Goal: Transaction & Acquisition: Purchase product/service

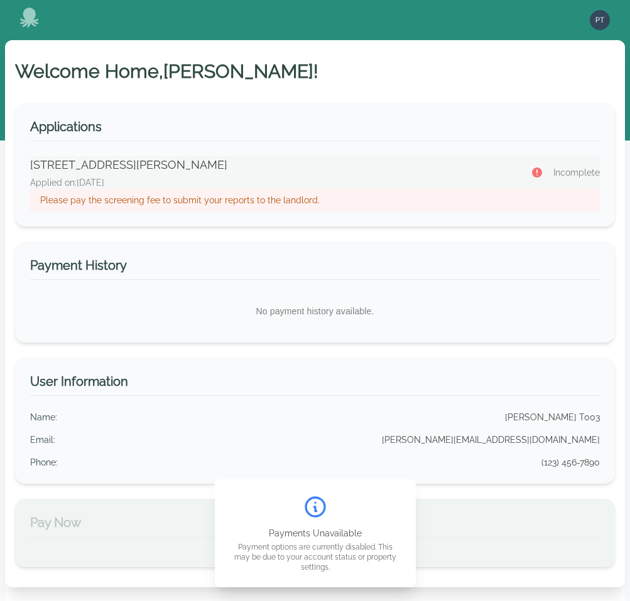
click at [240, 195] on p "Please pay the screening fee to submit your reports to the landlord." at bounding box center [314, 200] width 549 height 13
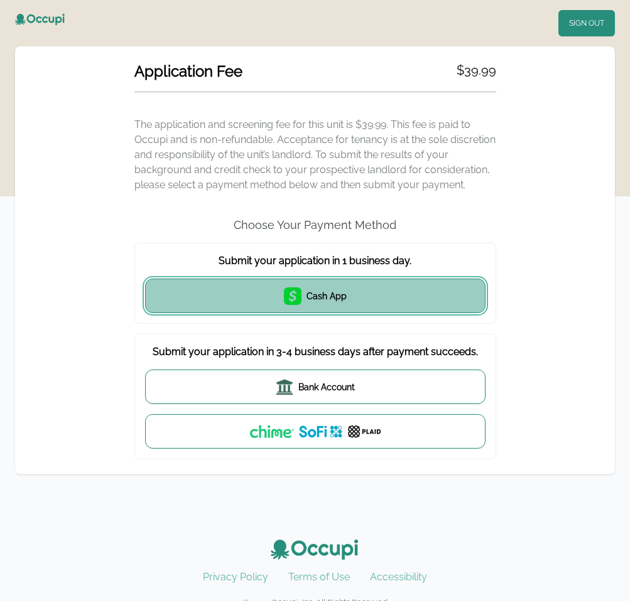
click at [327, 307] on button "Cash App" at bounding box center [315, 296] width 340 height 35
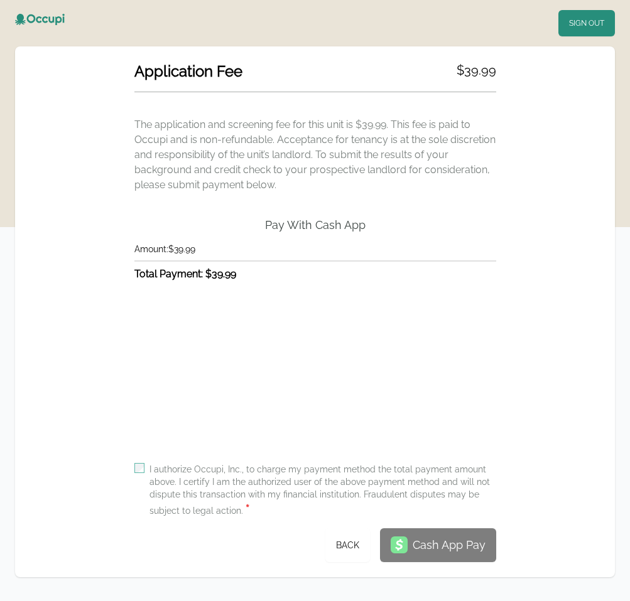
click at [223, 475] on label "I authorize Occupi, Inc., to charge my payment method the total payment amount …" at bounding box center [322, 490] width 346 height 55
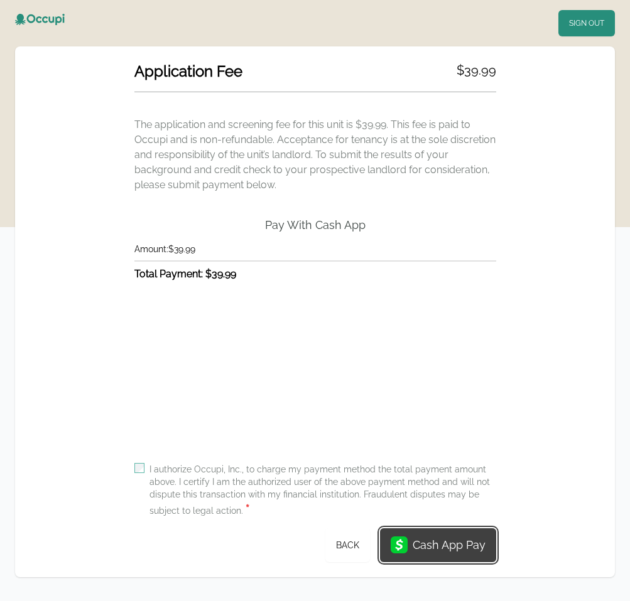
click at [407, 533] on button "Cash App Pay" at bounding box center [438, 546] width 116 height 34
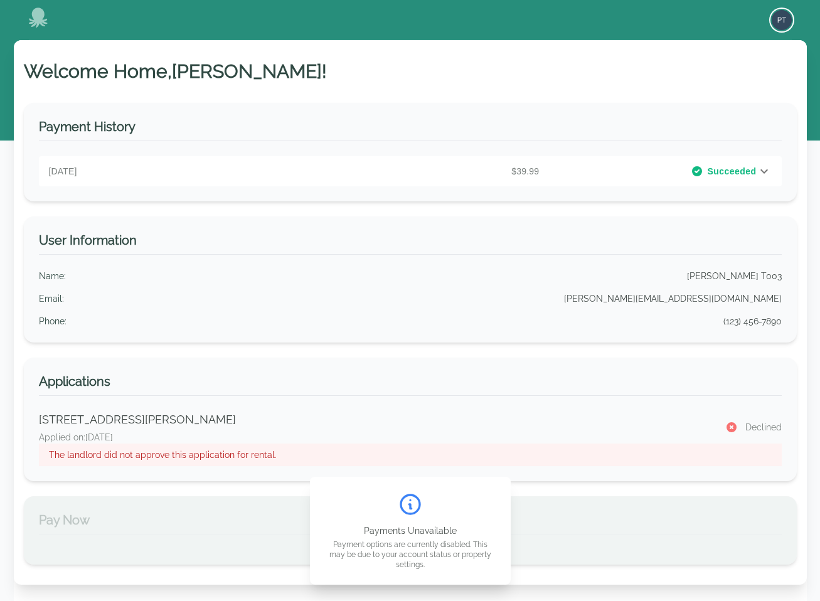
click at [778, 24] on img "button" at bounding box center [782, 20] width 20 height 20
click at [695, 64] on button "Sign out" at bounding box center [732, 69] width 121 height 23
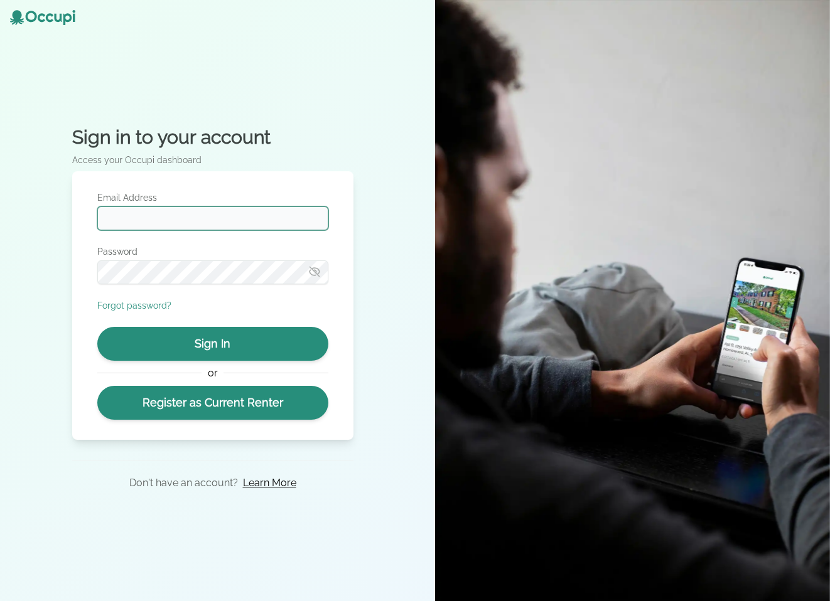
click at [213, 220] on input "Email Address" at bounding box center [212, 219] width 231 height 24
type input "**********"
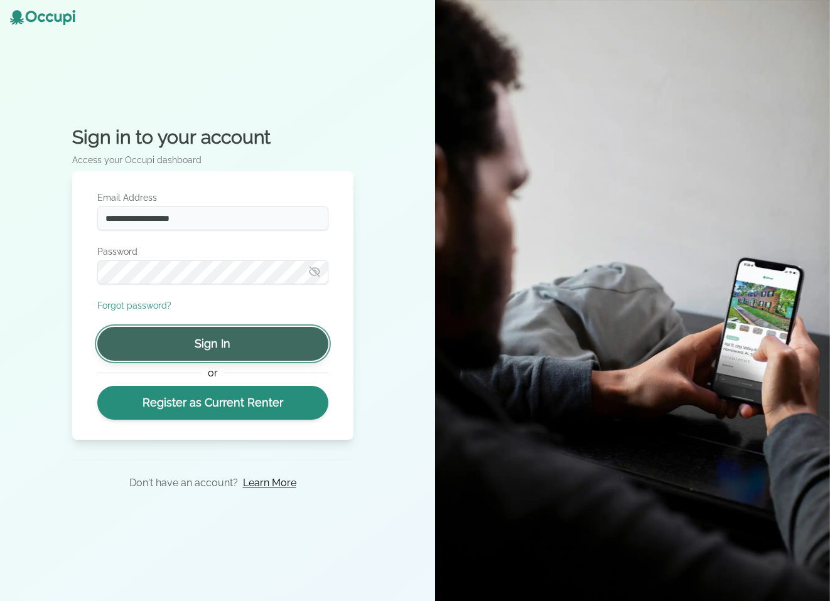
click at [212, 343] on button "Sign In" at bounding box center [212, 344] width 231 height 34
